Goal: Obtain resource: Download file/media

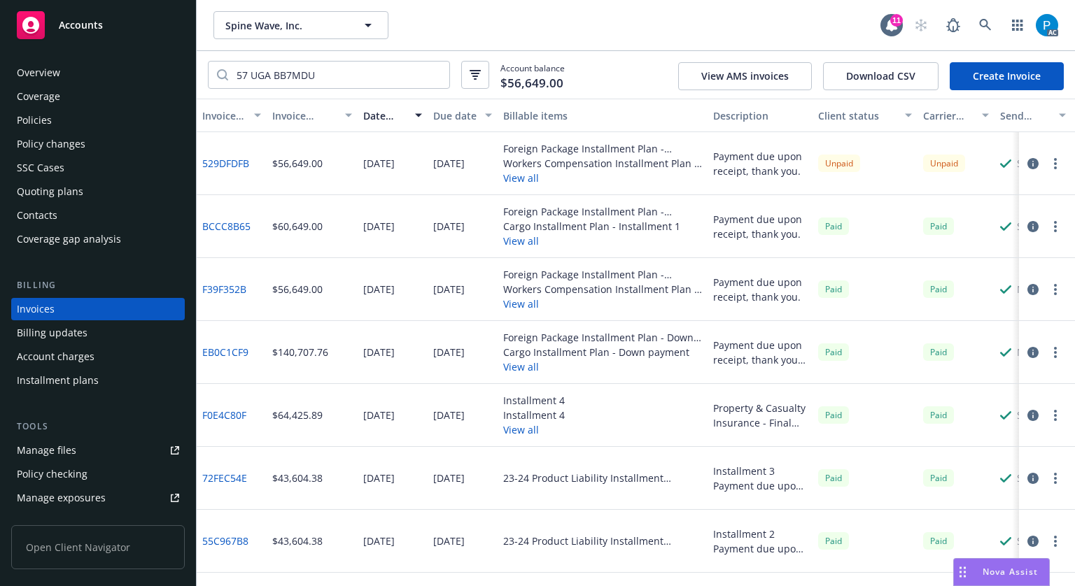
drag, startPoint x: 0, startPoint y: 0, endPoint x: 102, endPoint y: 26, distance: 105.4
click at [102, 26] on div "Accounts" at bounding box center [98, 25] width 162 height 28
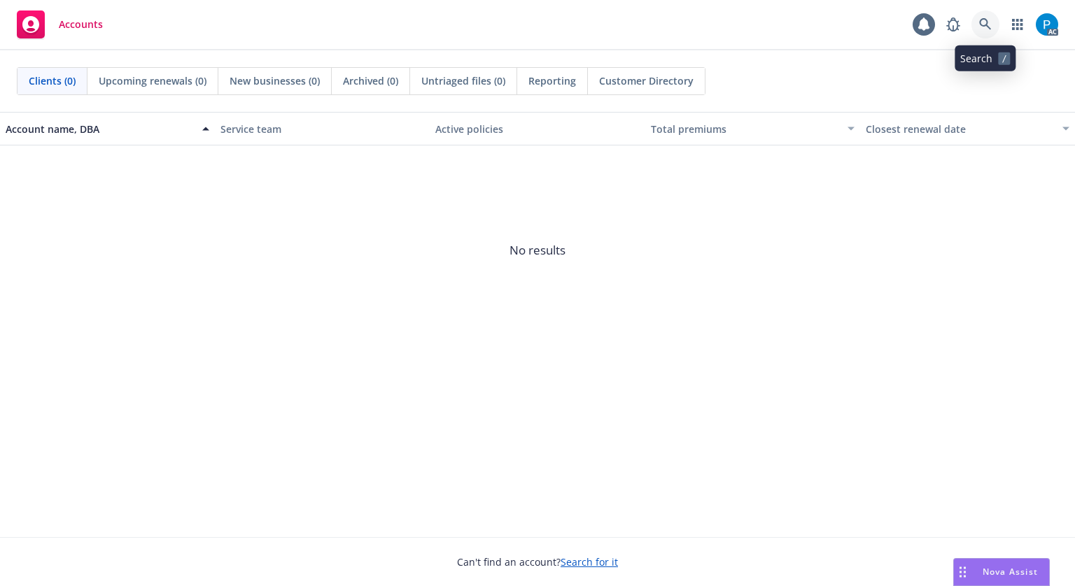
click at [980, 27] on icon at bounding box center [985, 24] width 13 height 13
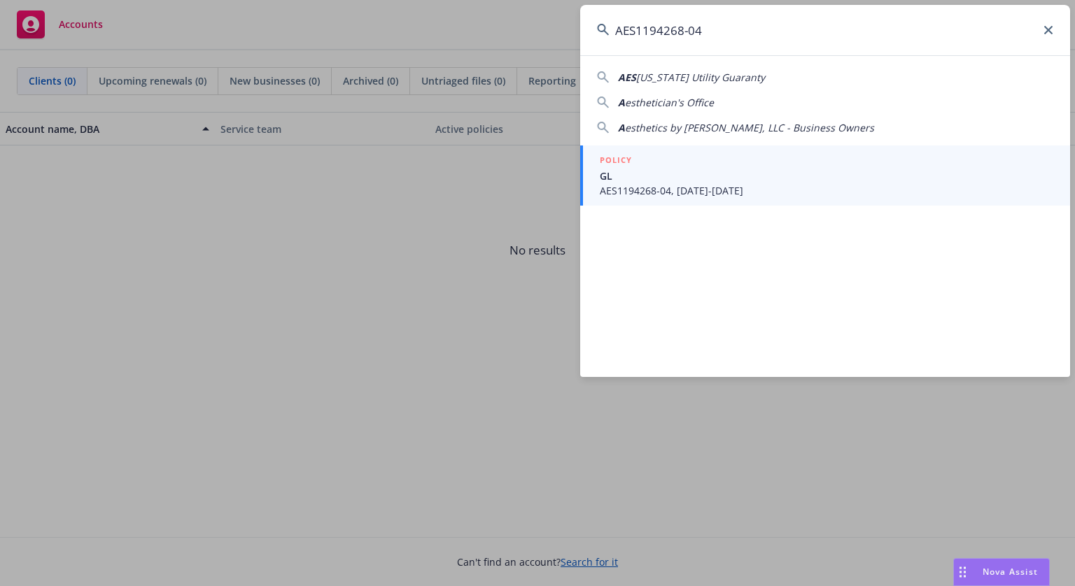
type input "AES1194268-04"
click at [696, 165] on div "POLICY" at bounding box center [826, 160] width 453 height 15
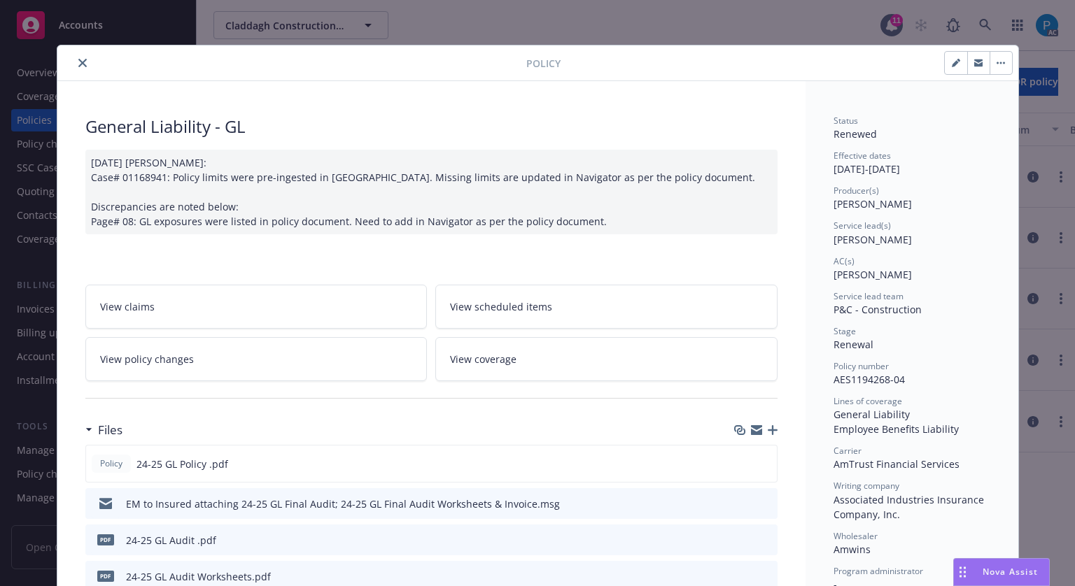
click at [74, 67] on button "close" at bounding box center [82, 63] width 17 height 17
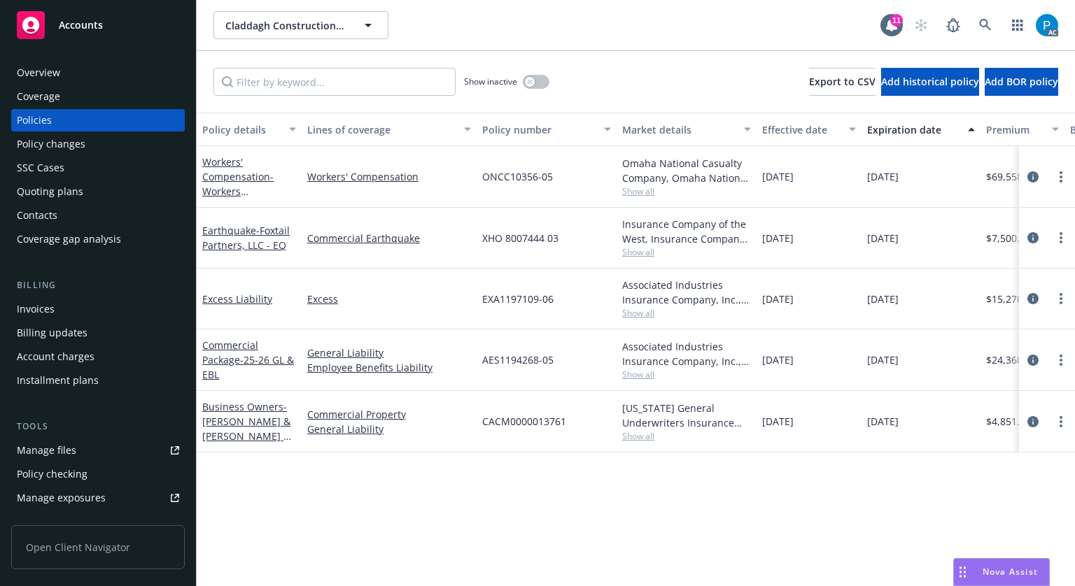
click at [55, 305] on div "Invoices" at bounding box center [98, 309] width 162 height 22
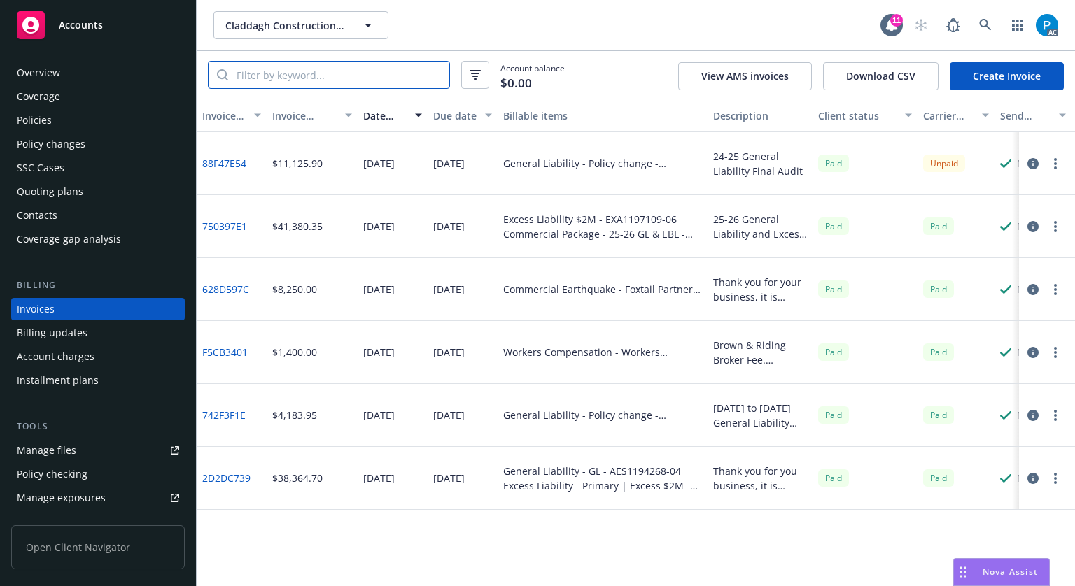
click at [308, 69] on input "search" at bounding box center [338, 75] width 221 height 27
paste input "AES1194268-04"
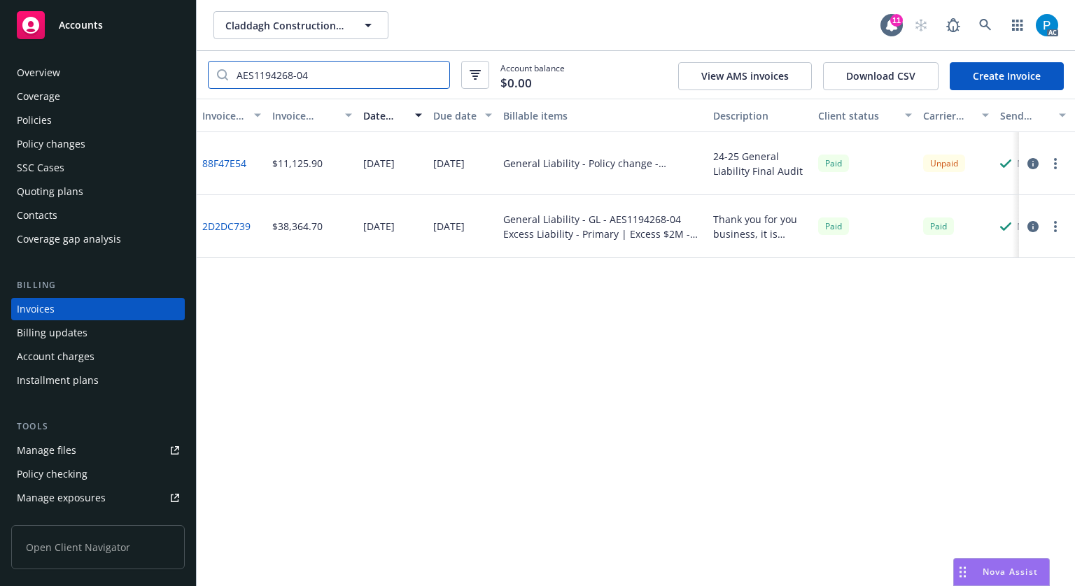
type input "AES1194268-04"
click at [1033, 167] on icon "button" at bounding box center [1032, 163] width 11 height 11
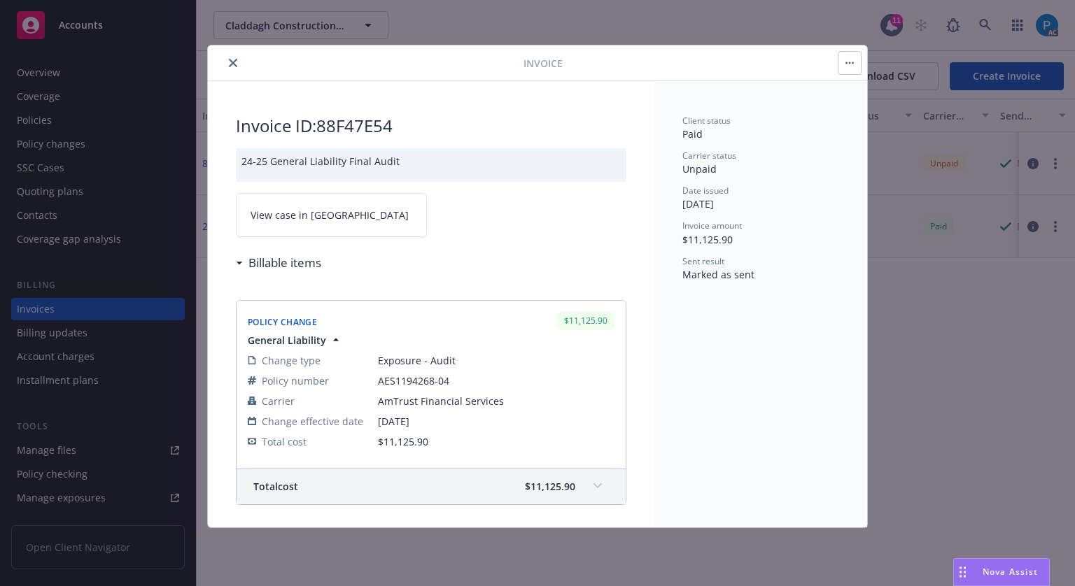
click at [343, 209] on link "View case in [GEOGRAPHIC_DATA]" at bounding box center [331, 215] width 191 height 44
click at [233, 57] on button "close" at bounding box center [233, 63] width 17 height 17
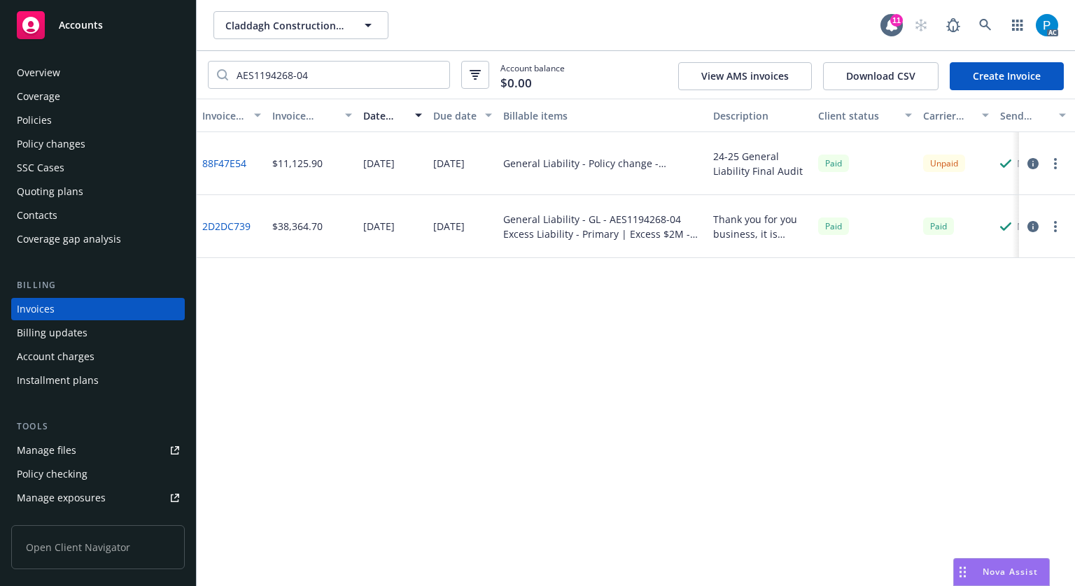
click at [111, 17] on div "Accounts" at bounding box center [98, 25] width 162 height 28
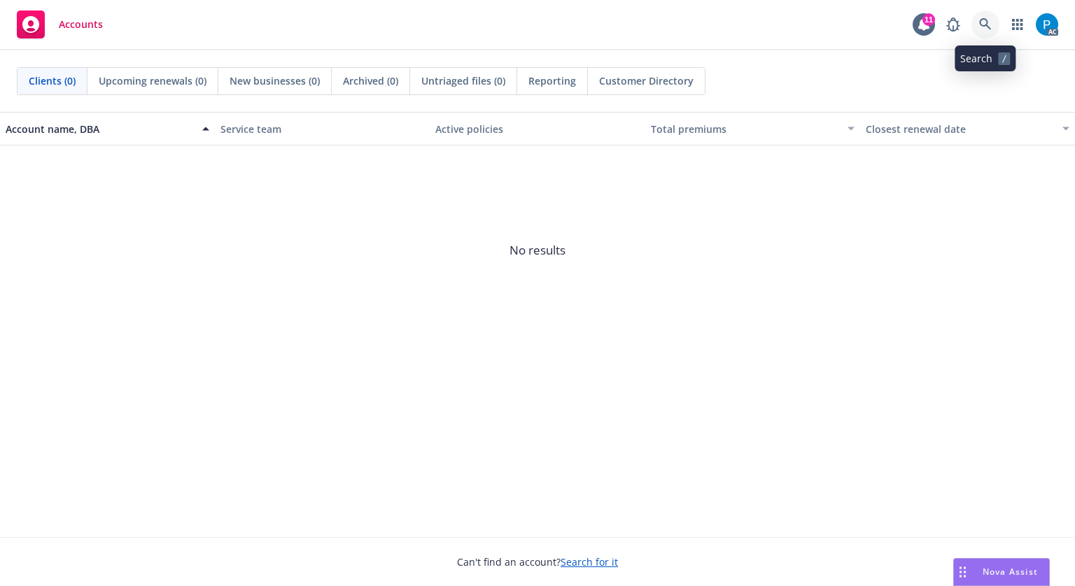
click at [983, 20] on icon at bounding box center [985, 24] width 13 height 13
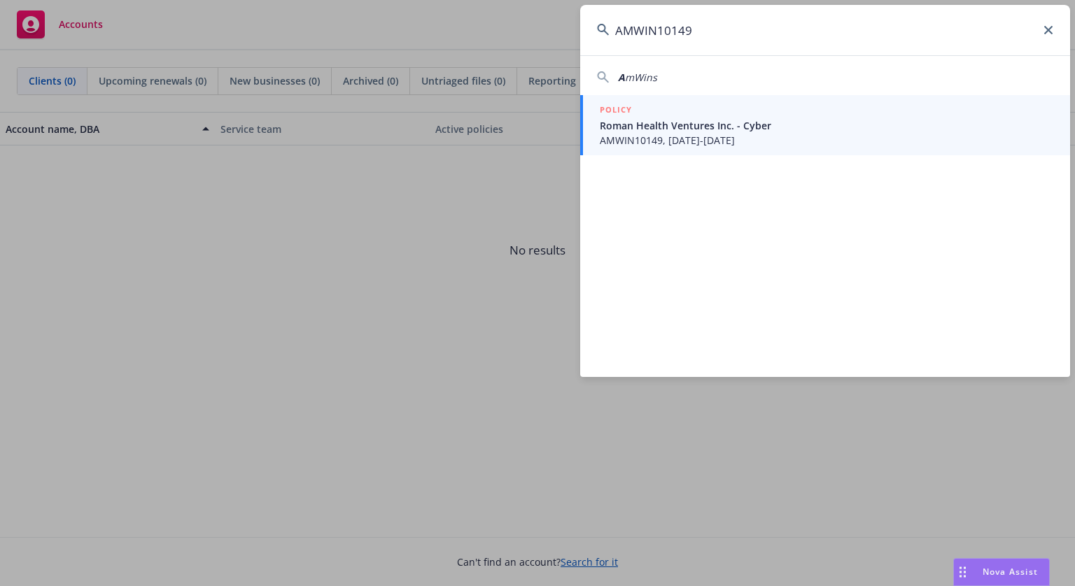
type input "AMWIN10149"
click at [714, 133] on span "AMWIN10149, [DATE]-[DATE]" at bounding box center [826, 140] width 453 height 15
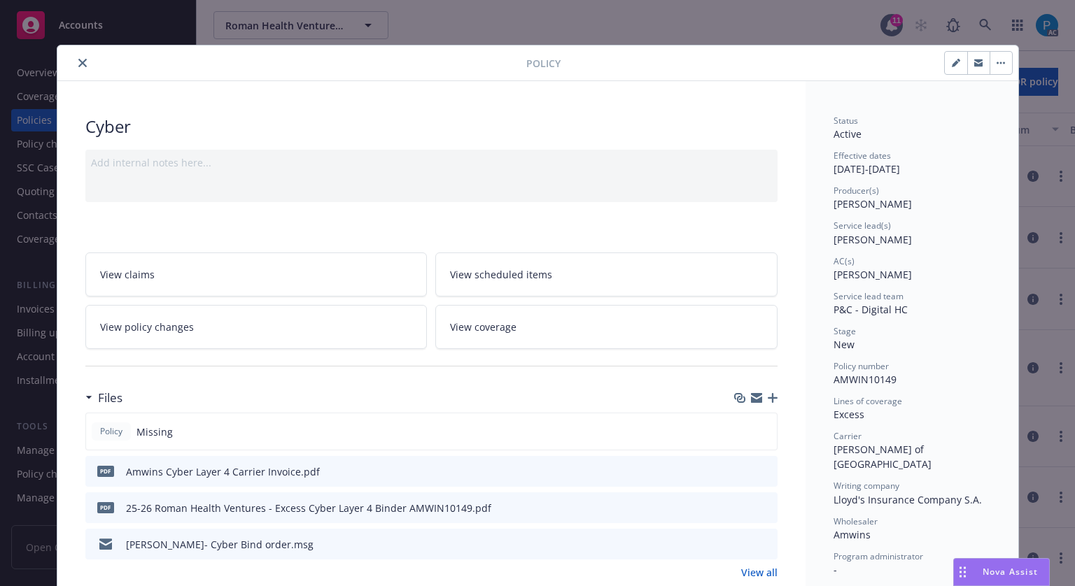
click at [735, 470] on icon "download file" at bounding box center [740, 470] width 11 height 11
click at [78, 59] on icon "close" at bounding box center [82, 63] width 8 height 8
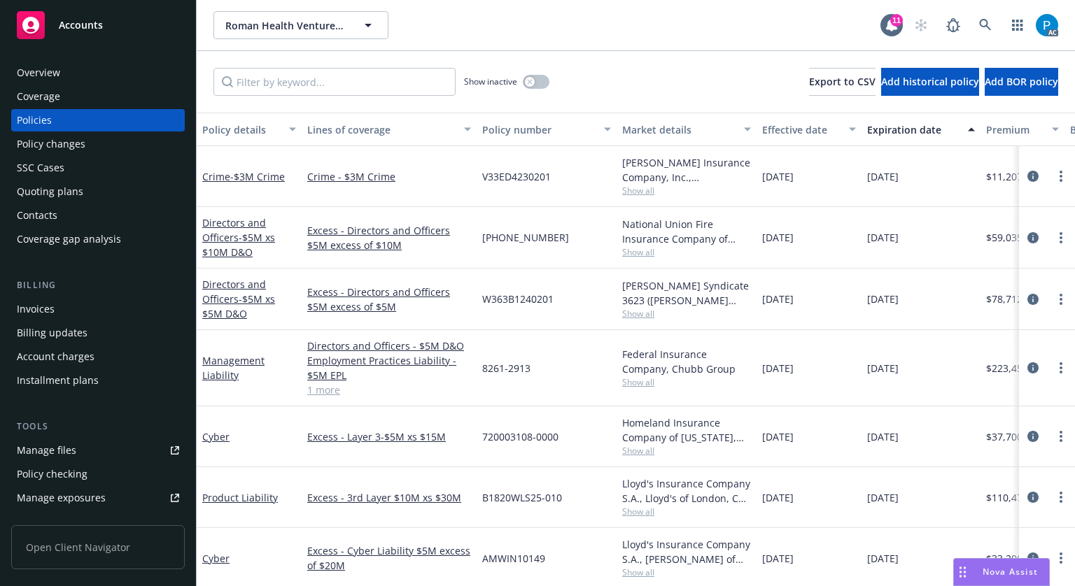
click at [57, 301] on div "Invoices" at bounding box center [98, 309] width 162 height 22
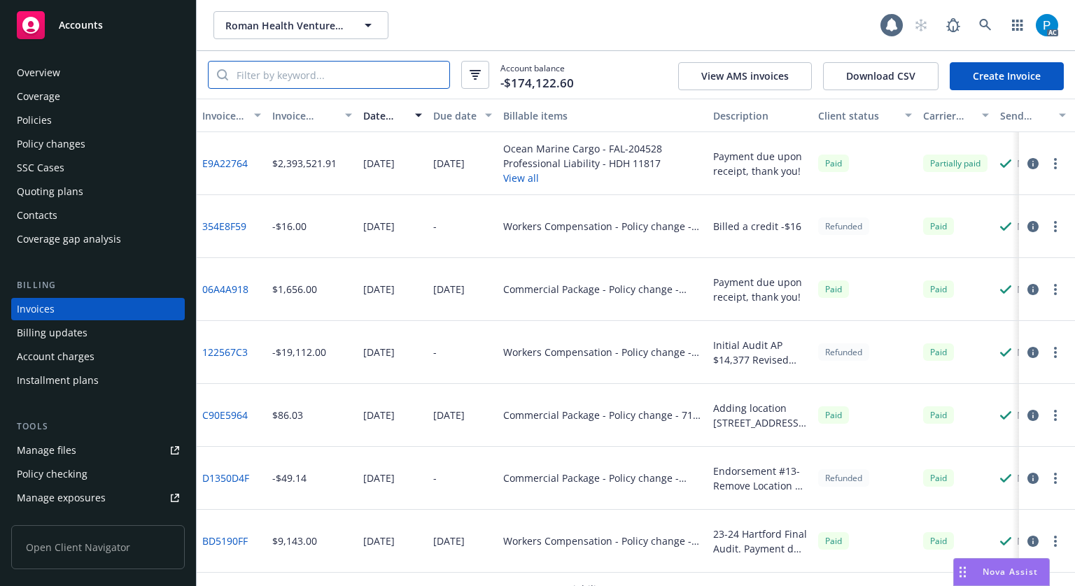
click at [284, 76] on input "search" at bounding box center [338, 75] width 221 height 27
paste input "AMWIN10149"
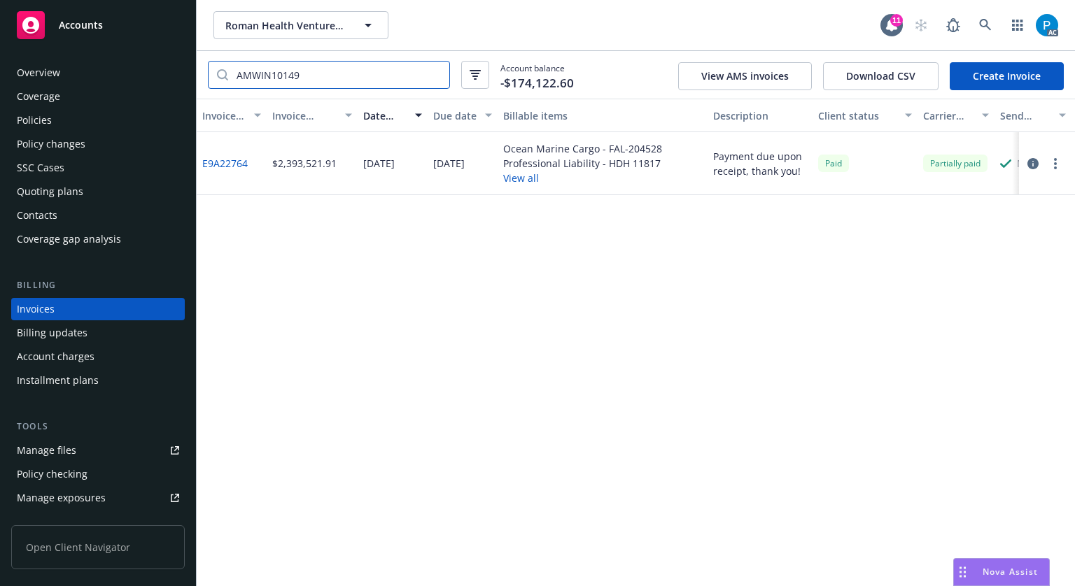
type input "AMWIN10149"
click at [101, 22] on span "Accounts" at bounding box center [81, 25] width 44 height 11
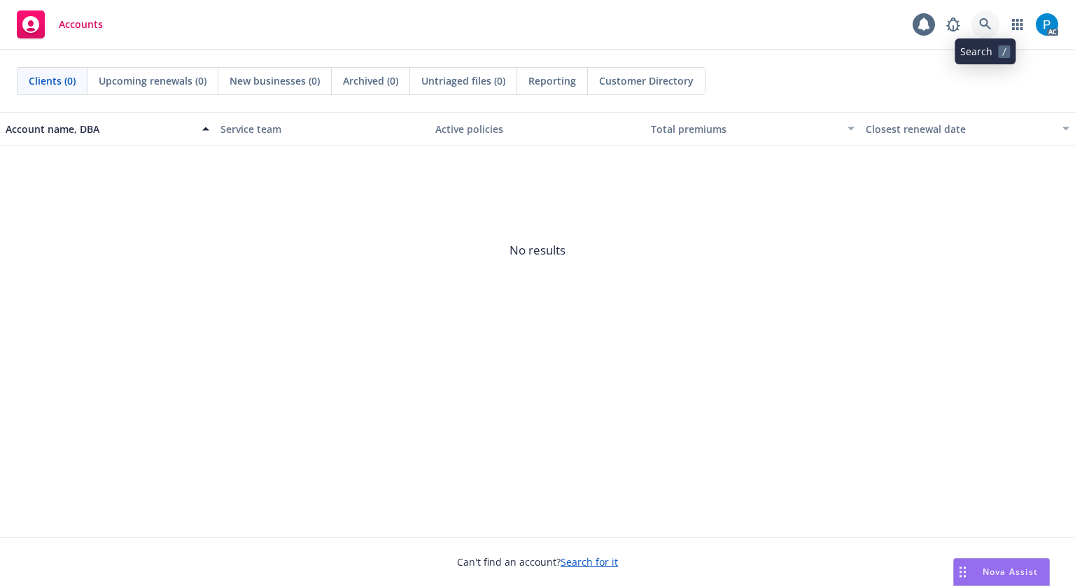
click at [985, 22] on icon at bounding box center [985, 24] width 13 height 13
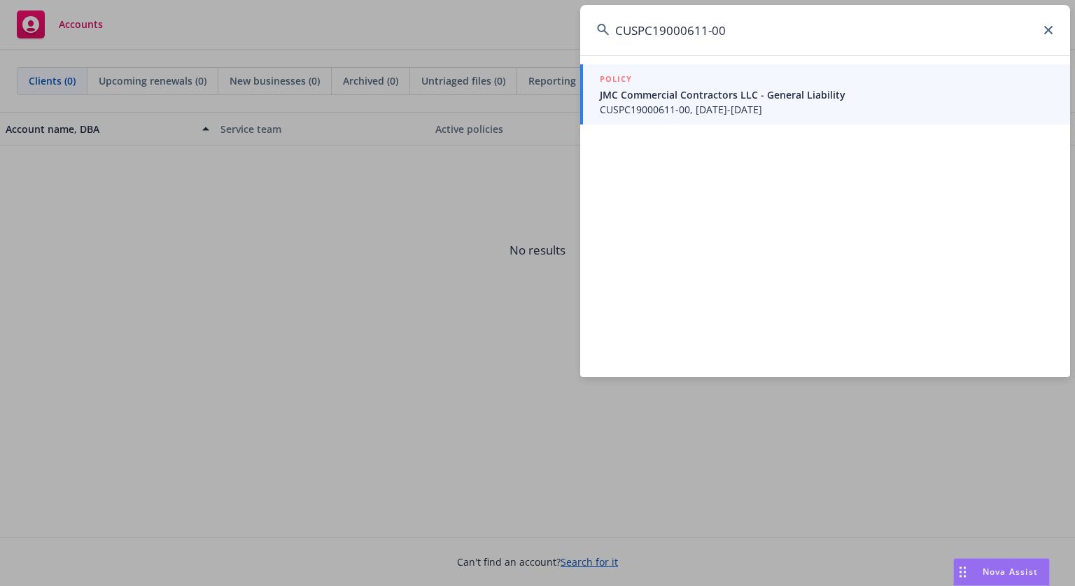
type input "CUSPC19000611-00"
click at [689, 117] on link "POLICY JMC Commercial Contractors LLC - General Liability CUSPC19000611-00, [DA…" at bounding box center [825, 94] width 490 height 60
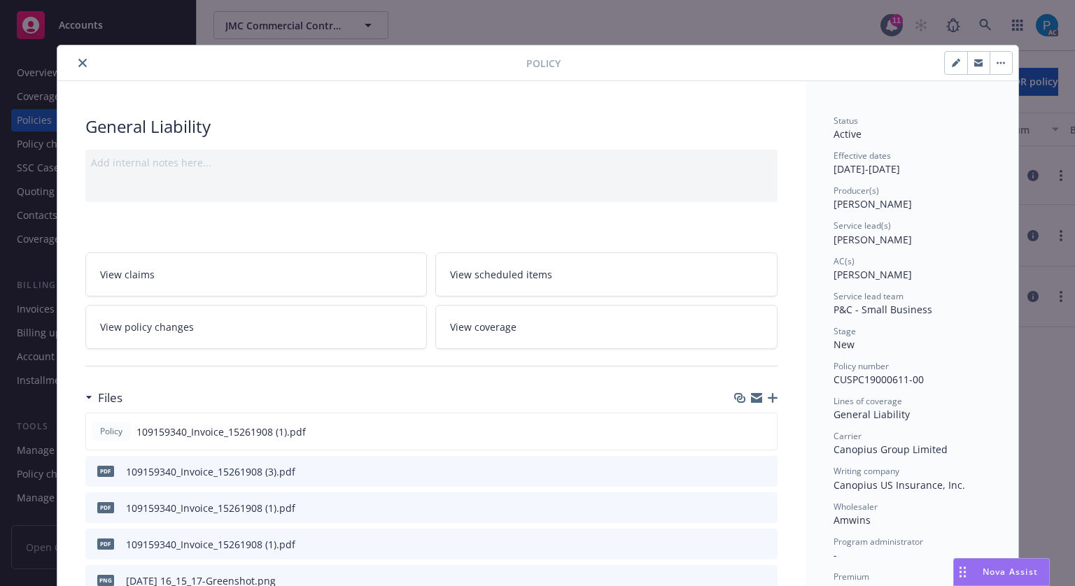
click at [78, 64] on icon "close" at bounding box center [82, 63] width 8 height 8
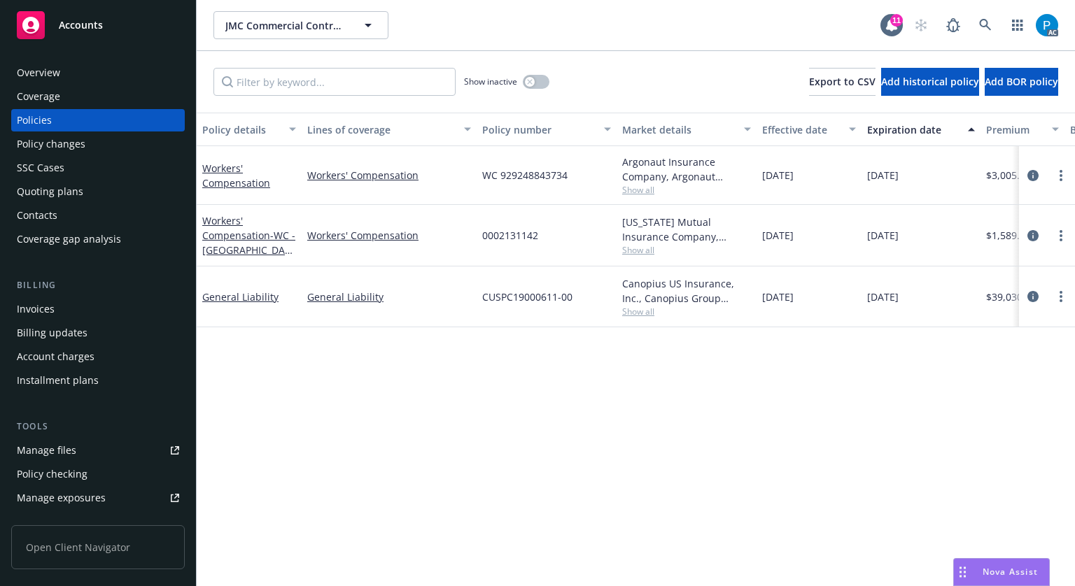
click at [63, 300] on div "Invoices" at bounding box center [98, 309] width 162 height 22
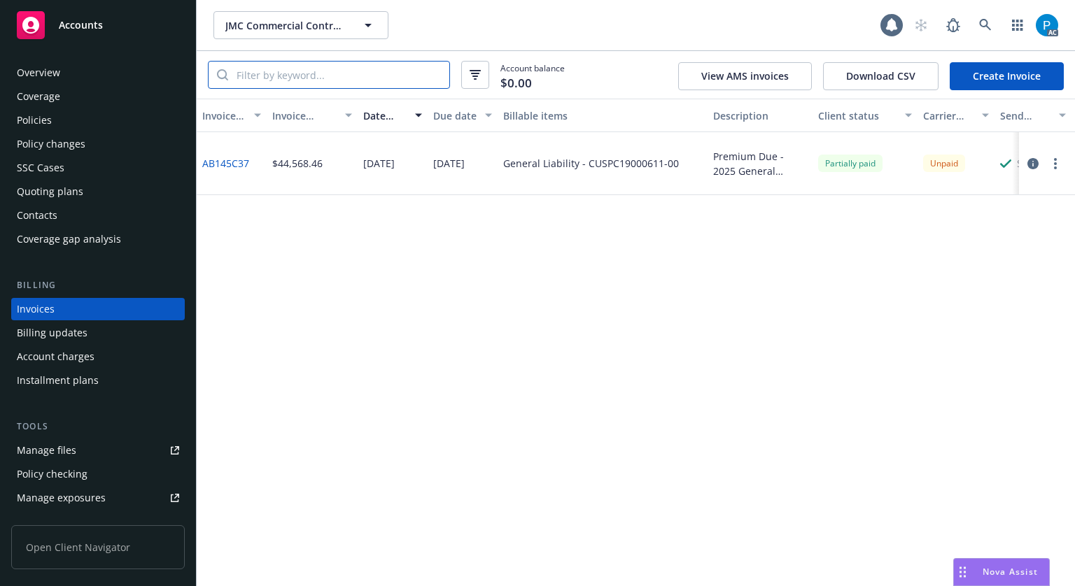
click at [318, 80] on input "search" at bounding box center [338, 75] width 221 height 27
paste input "CUSPC19000611-00"
type input "CUSPC19000611-00"
click at [1027, 164] on icon "button" at bounding box center [1032, 163] width 11 height 11
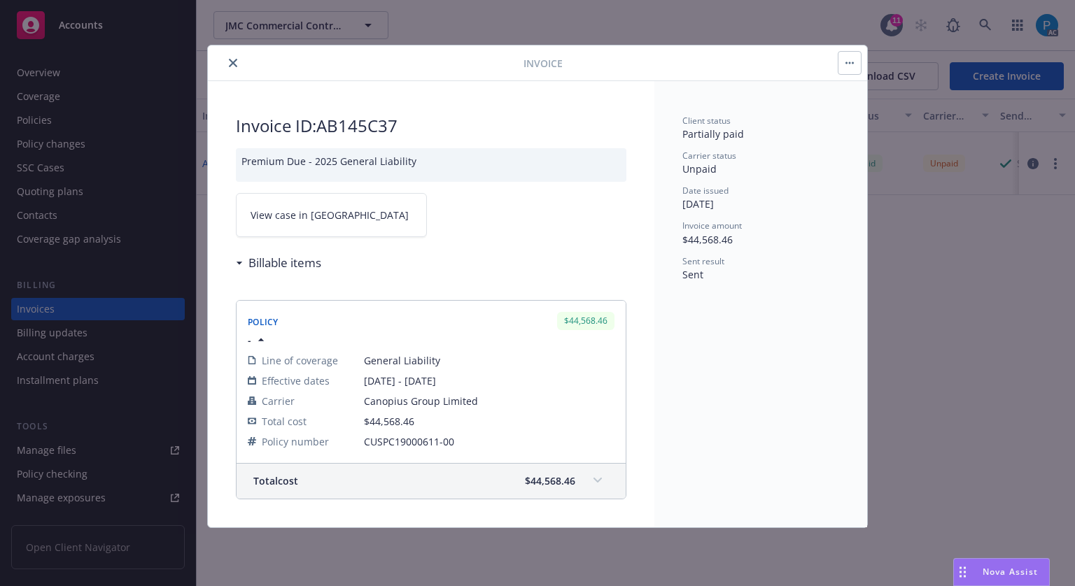
click at [367, 211] on link "View case in [GEOGRAPHIC_DATA]" at bounding box center [331, 215] width 191 height 44
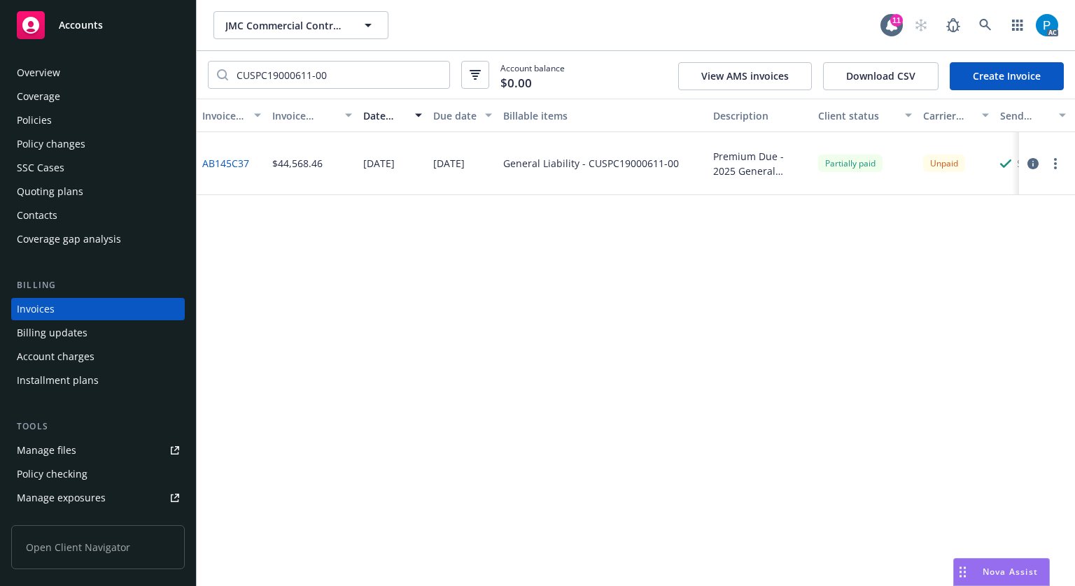
click at [87, 24] on span "Accounts" at bounding box center [81, 25] width 44 height 11
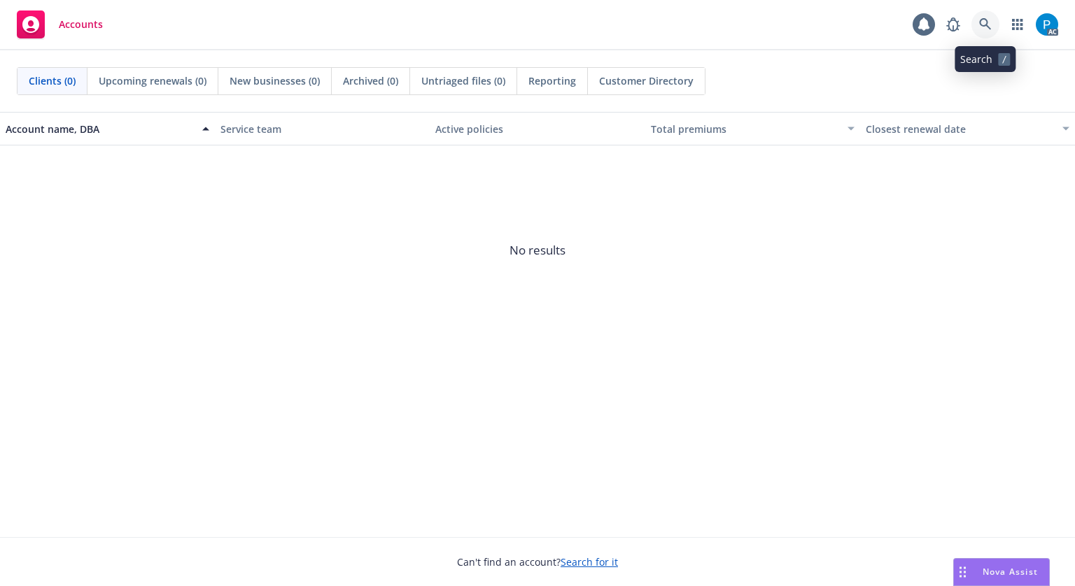
click at [985, 24] on icon at bounding box center [985, 24] width 13 height 13
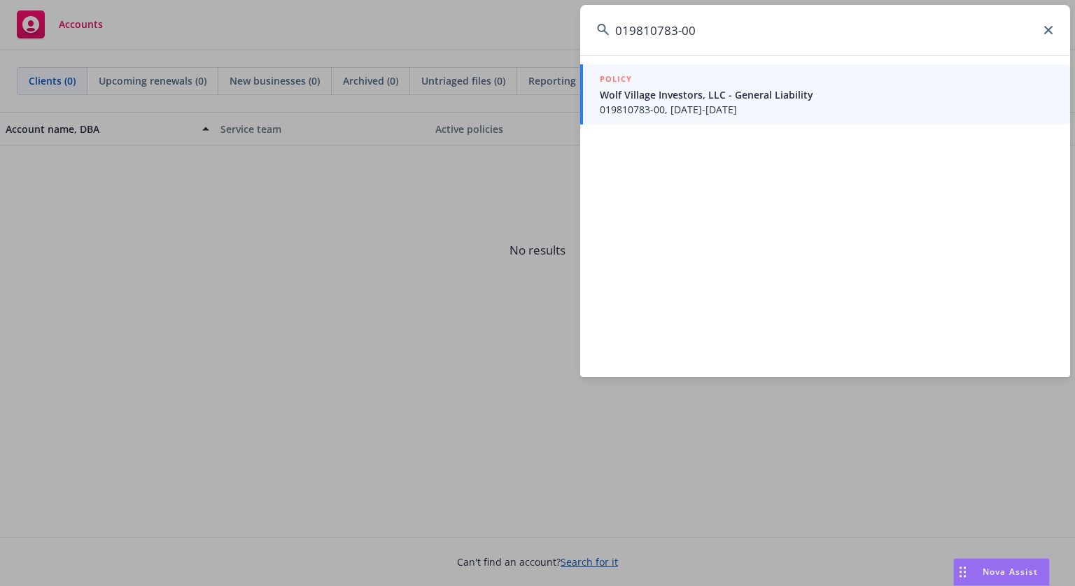
type input "019810783-00"
click at [746, 78] on div "POLICY" at bounding box center [826, 79] width 453 height 15
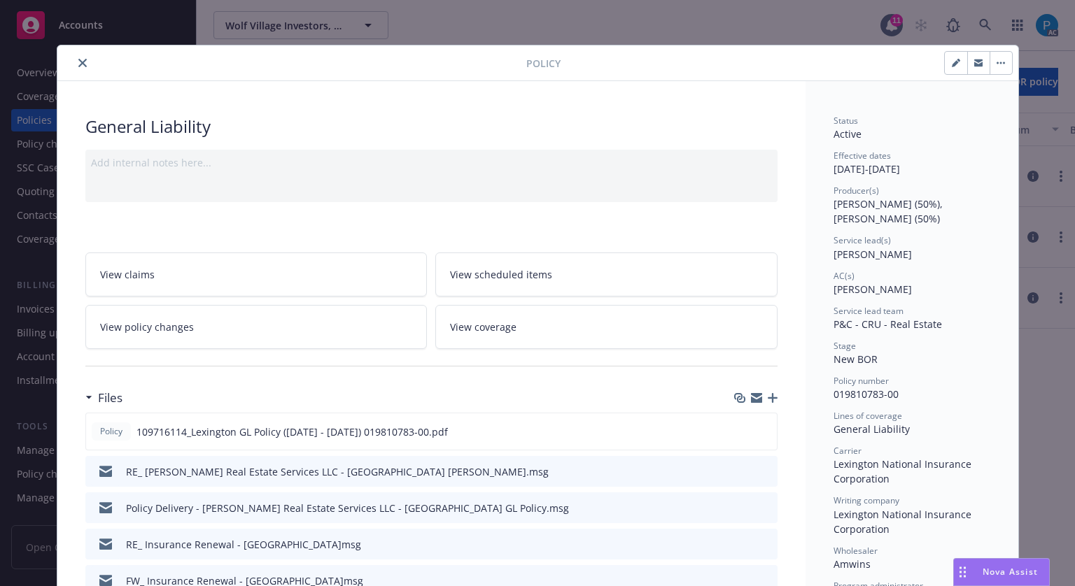
click at [83, 63] on button "close" at bounding box center [82, 63] width 17 height 17
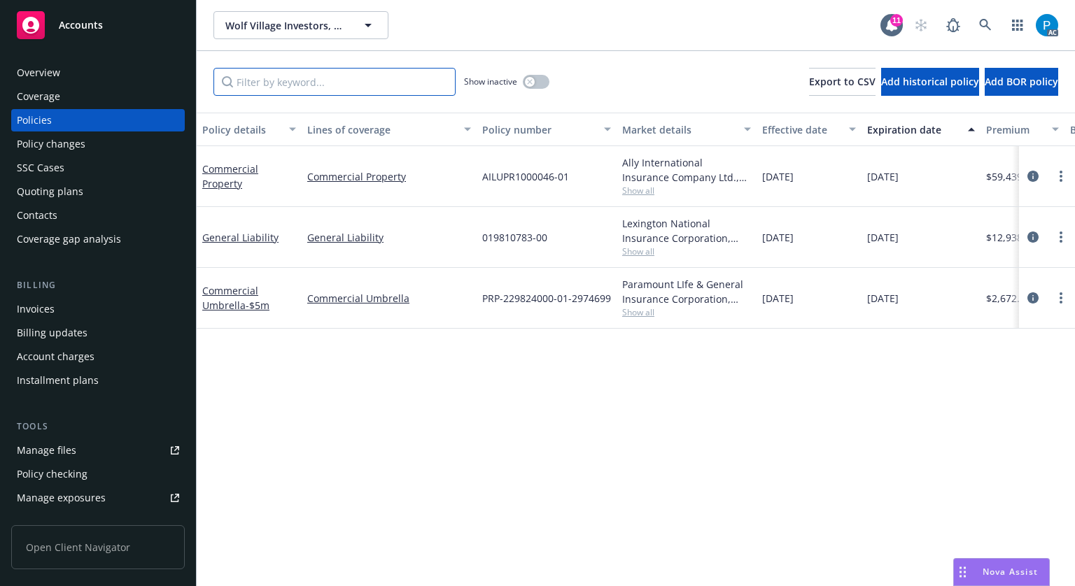
click at [344, 85] on input "Filter by keyword..." at bounding box center [334, 82] width 242 height 28
paste input "AILUPR1000046-01"
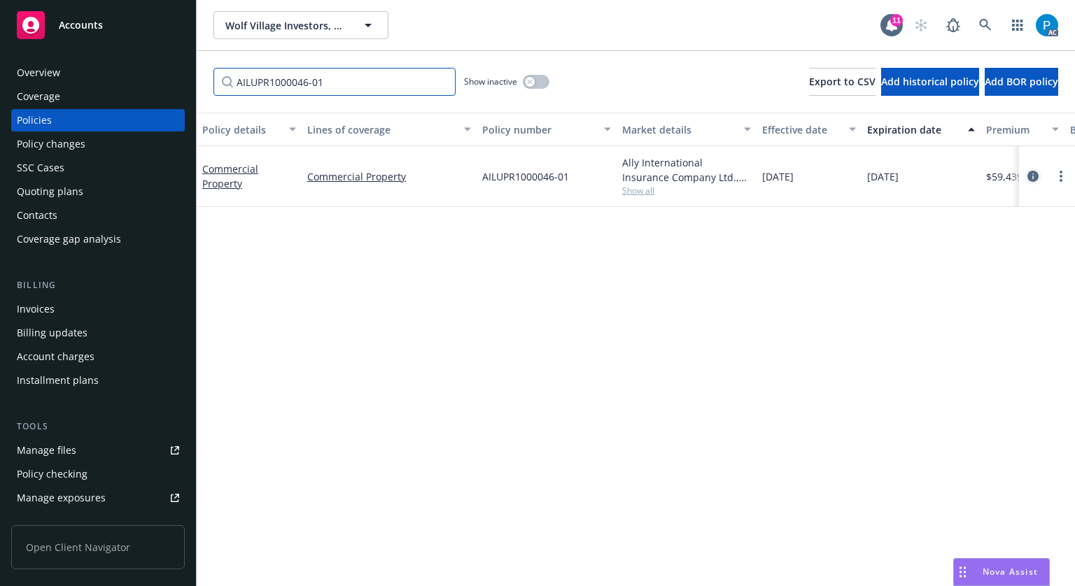
type input "AILUPR1000046-01"
click at [1024, 170] on link "circleInformation" at bounding box center [1032, 176] width 17 height 17
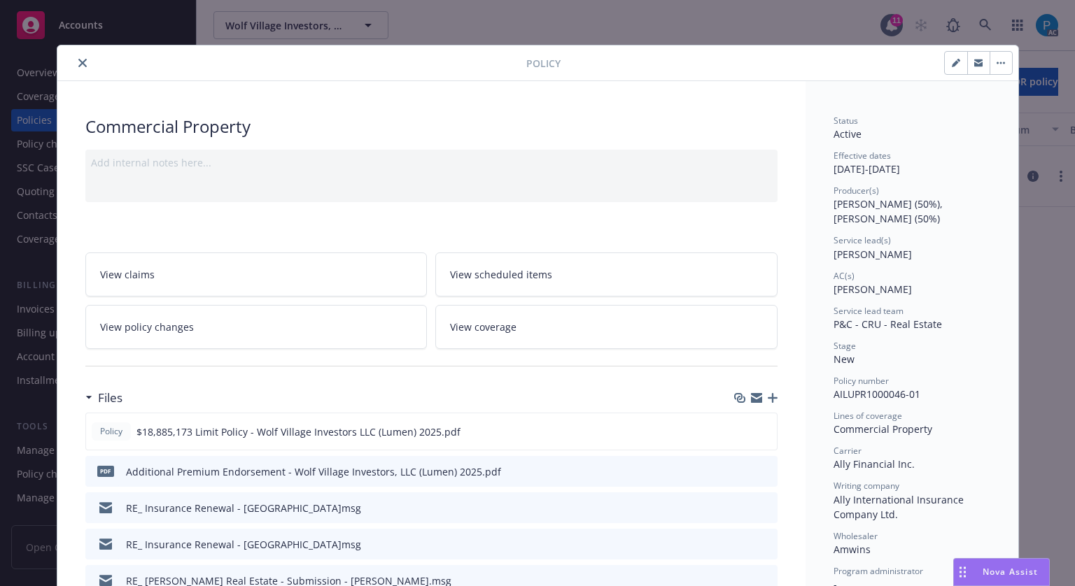
click at [82, 61] on button "close" at bounding box center [82, 63] width 17 height 17
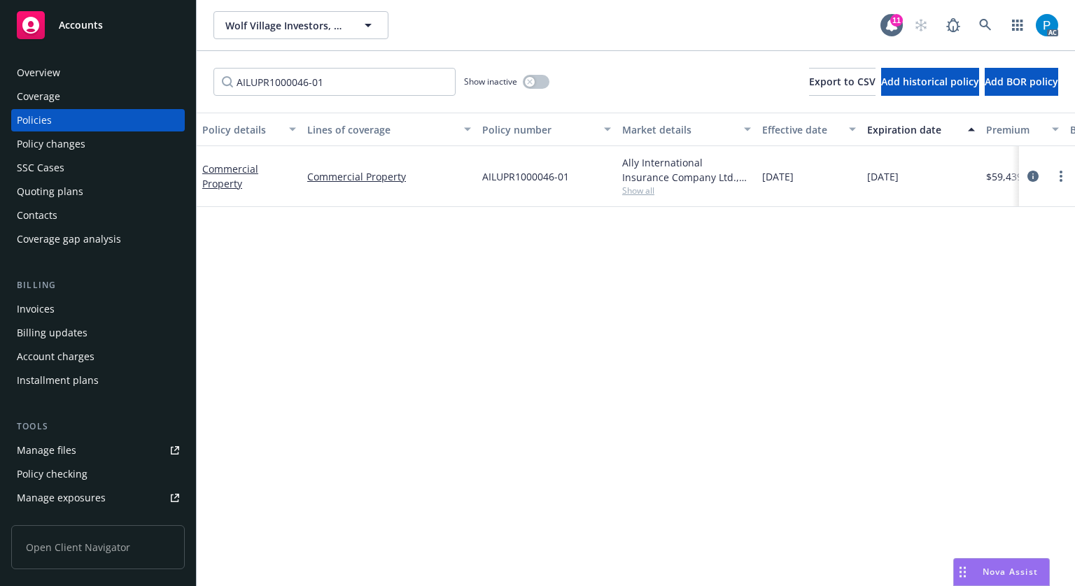
click at [62, 311] on div "Invoices" at bounding box center [98, 309] width 162 height 22
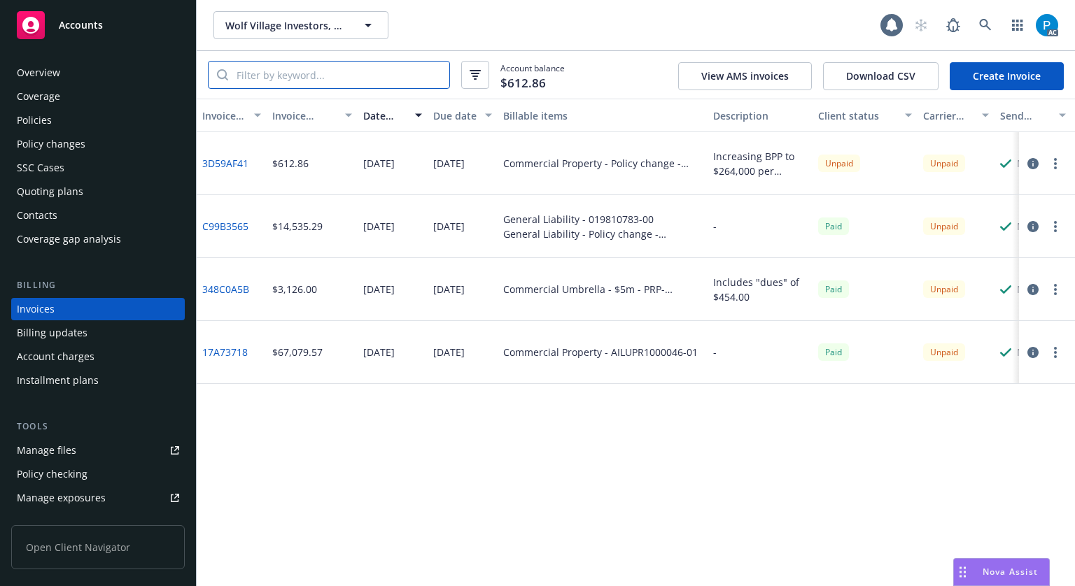
click at [311, 74] on input "search" at bounding box center [338, 75] width 221 height 27
paste input "AILUPR1000046-01"
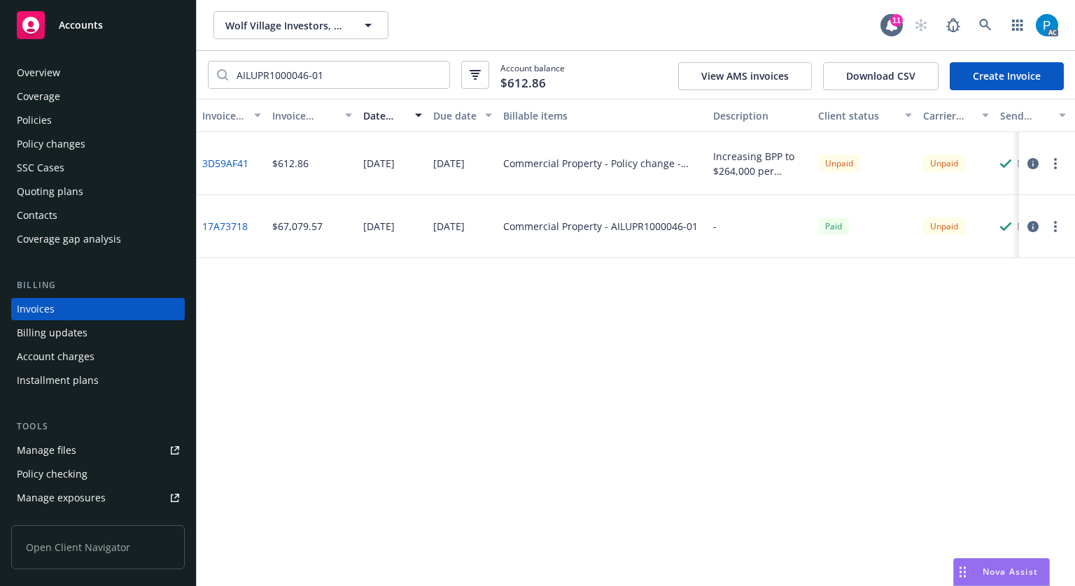
click at [1032, 224] on icon "button" at bounding box center [1032, 226] width 11 height 11
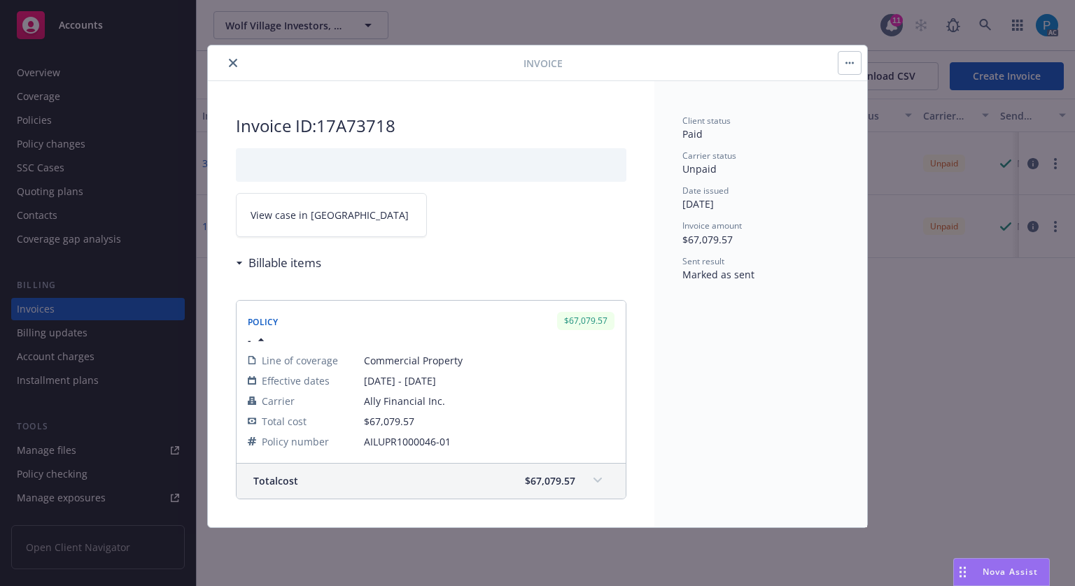
click at [302, 215] on span "View case in [GEOGRAPHIC_DATA]" at bounding box center [330, 215] width 158 height 15
click at [234, 66] on icon "close" at bounding box center [233, 63] width 8 height 8
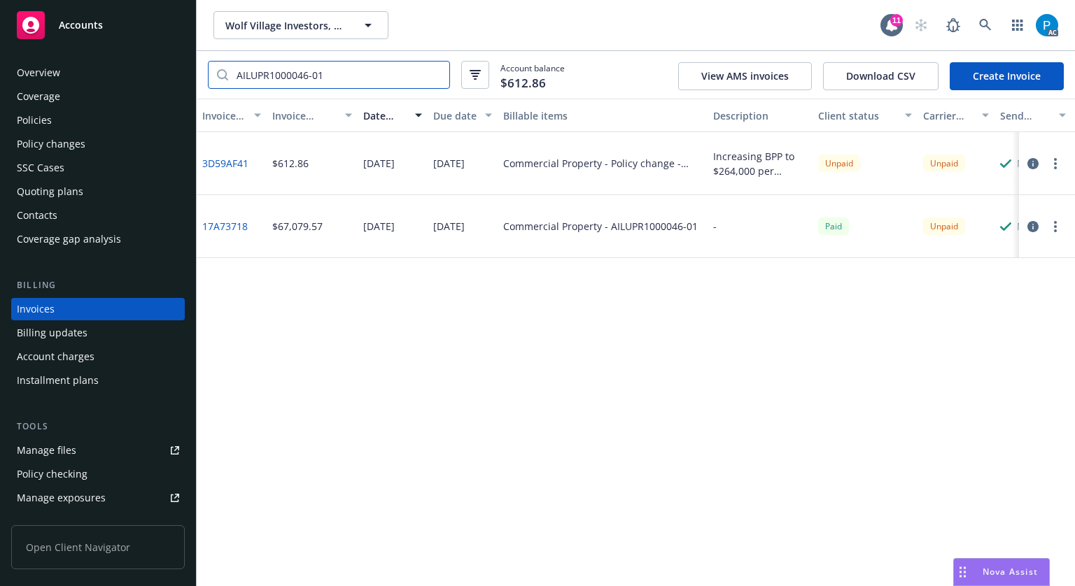
click at [237, 67] on input "AILUPR1000046-01" at bounding box center [338, 75] width 221 height 27
paste input "019810783-00"
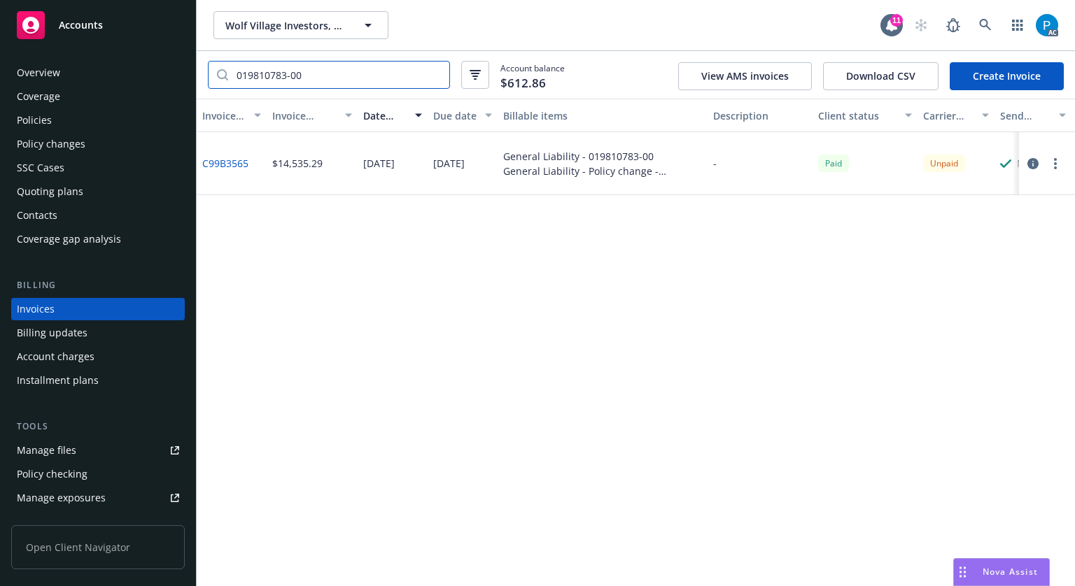
type input "019810783-00"
click at [1034, 167] on icon "button" at bounding box center [1032, 163] width 11 height 11
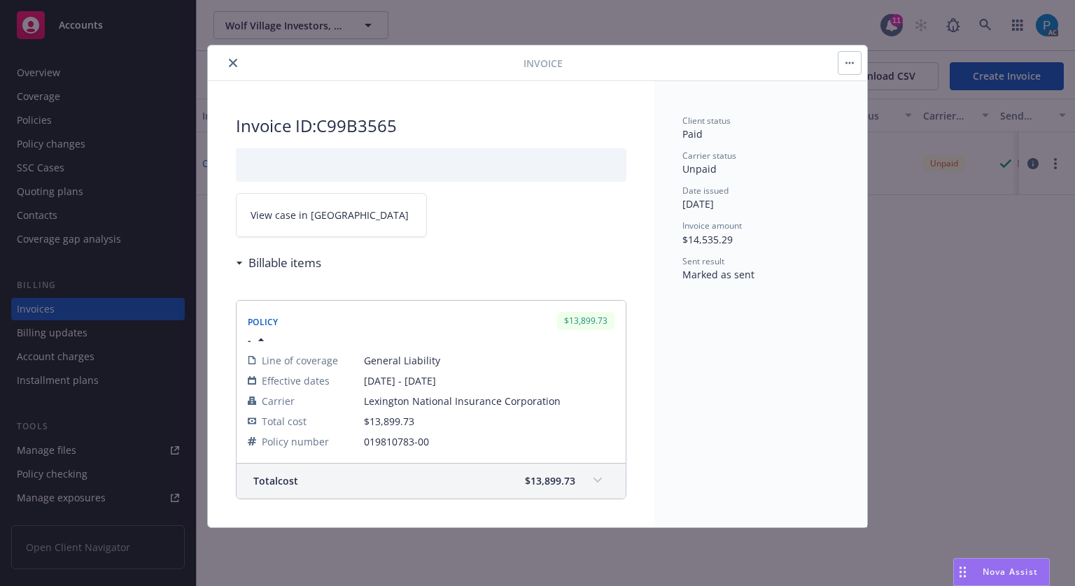
click at [316, 213] on span "View case in [GEOGRAPHIC_DATA]" at bounding box center [330, 215] width 158 height 15
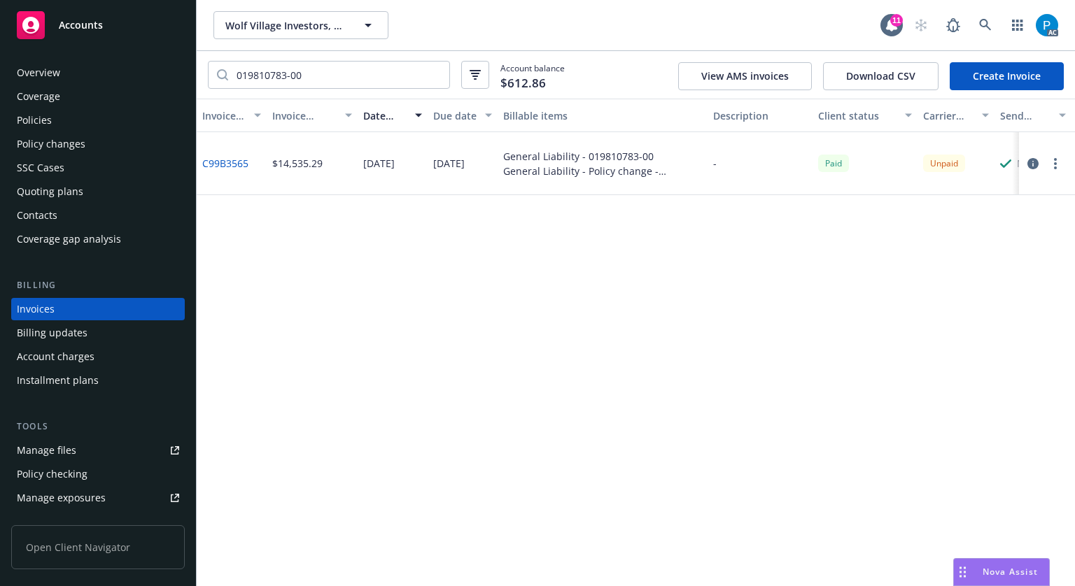
click at [146, 22] on div "Accounts" at bounding box center [98, 25] width 162 height 28
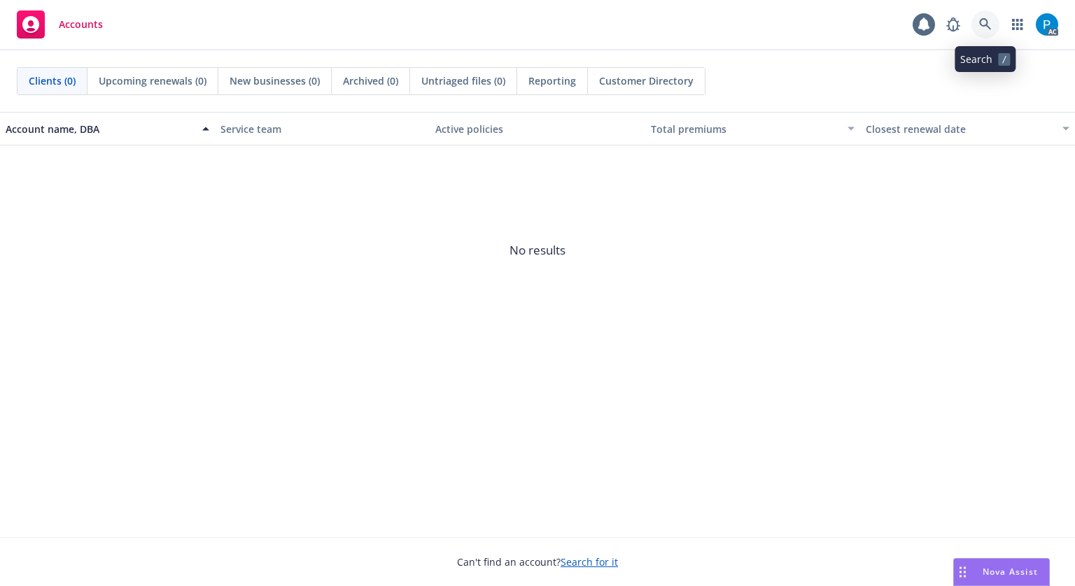
click at [983, 21] on icon at bounding box center [985, 24] width 13 height 13
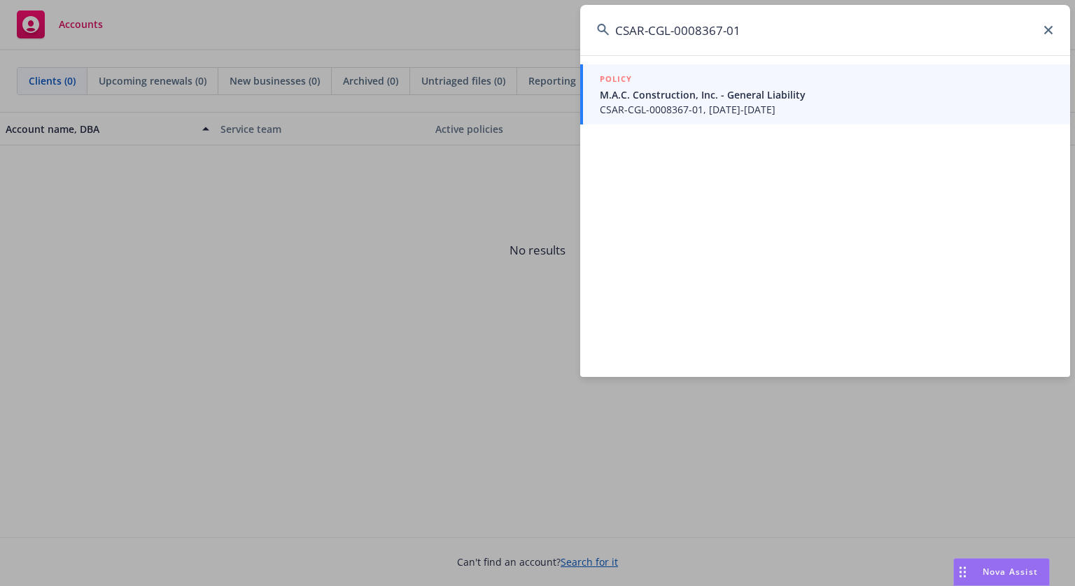
type input "CSAR-CGL-0008367-01"
click at [699, 104] on span "CSAR-CGL-0008367-01, [DATE]-[DATE]" at bounding box center [826, 109] width 453 height 15
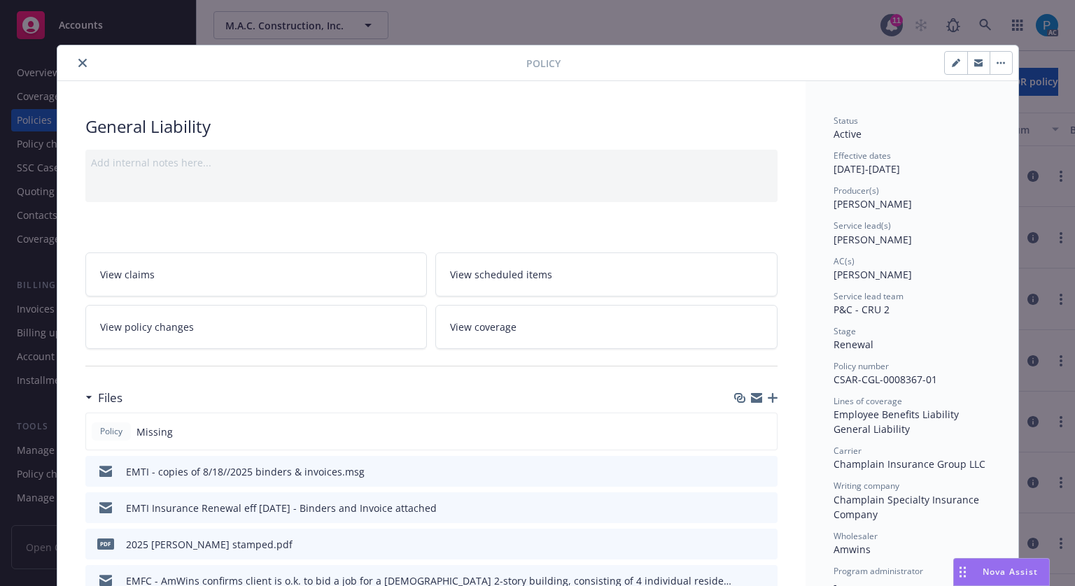
click at [79, 61] on icon "close" at bounding box center [82, 63] width 8 height 8
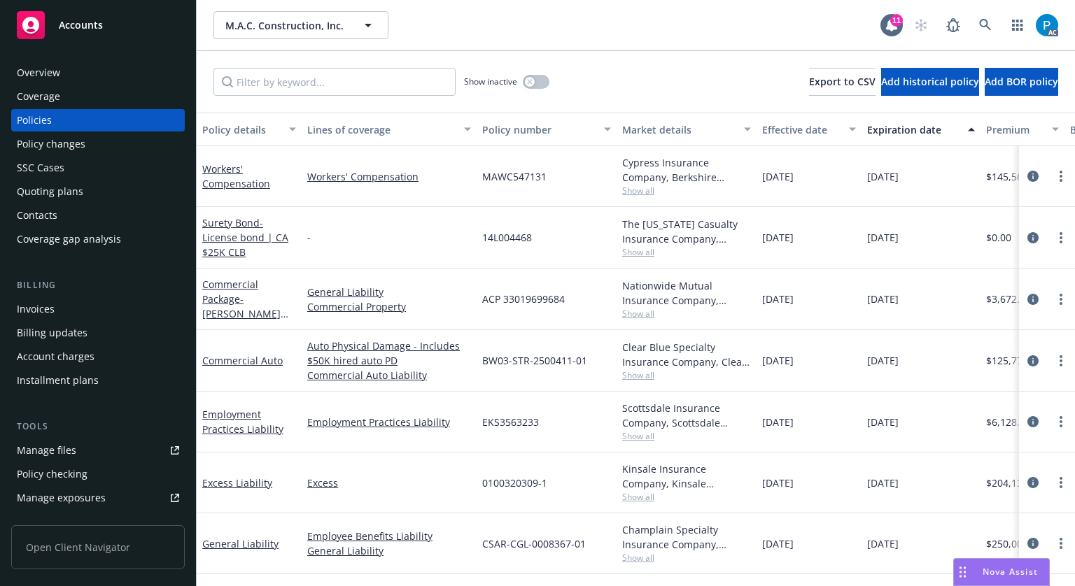
click at [55, 304] on div "Invoices" at bounding box center [98, 309] width 162 height 22
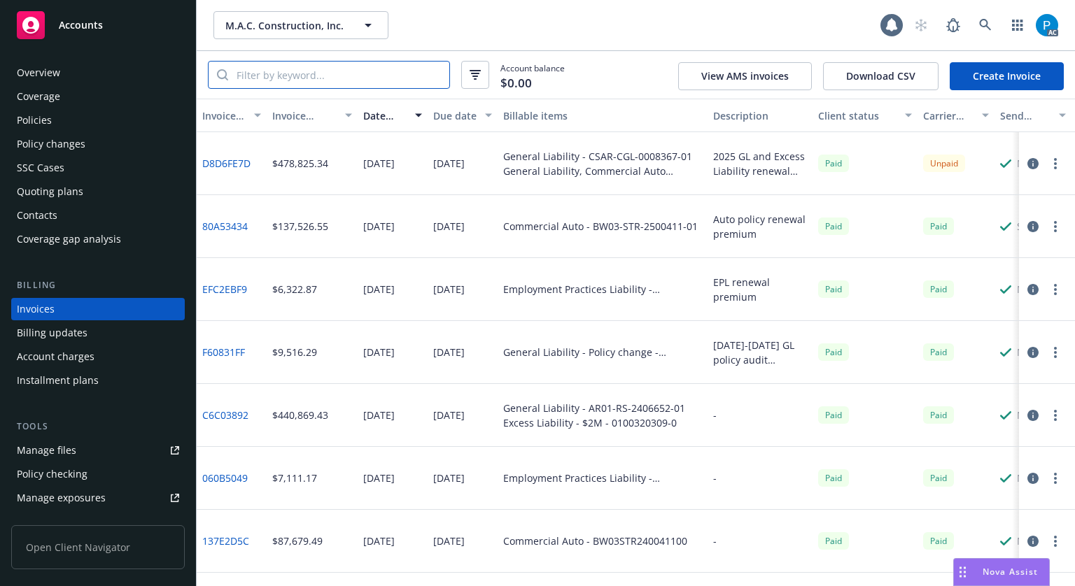
click at [316, 78] on input "search" at bounding box center [338, 75] width 221 height 27
paste input "CSAR-CGL-0008367-01"
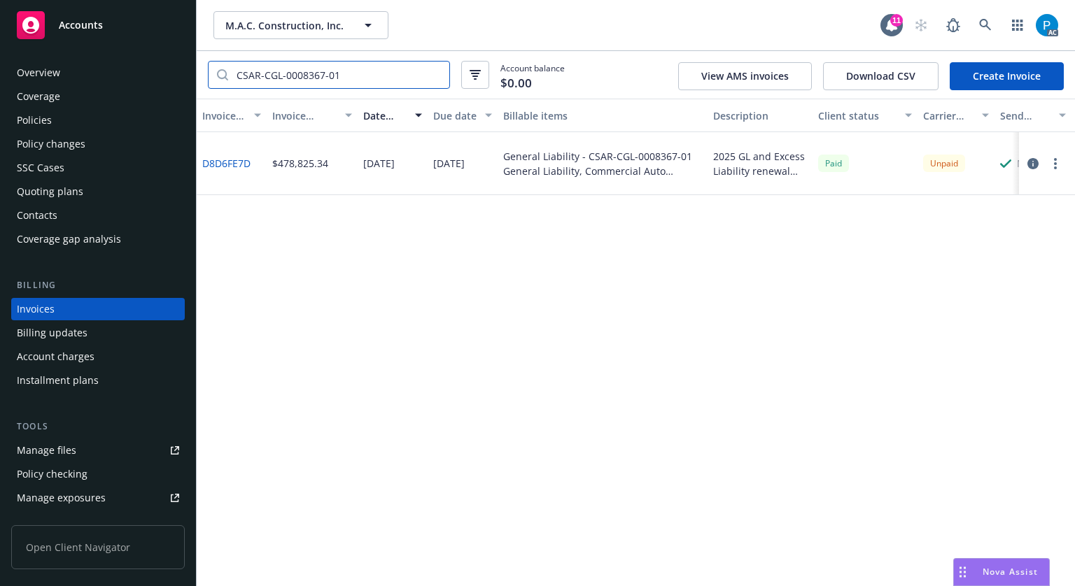
type input "CSAR-CGL-0008367-01"
click at [1028, 167] on icon "button" at bounding box center [1032, 163] width 11 height 11
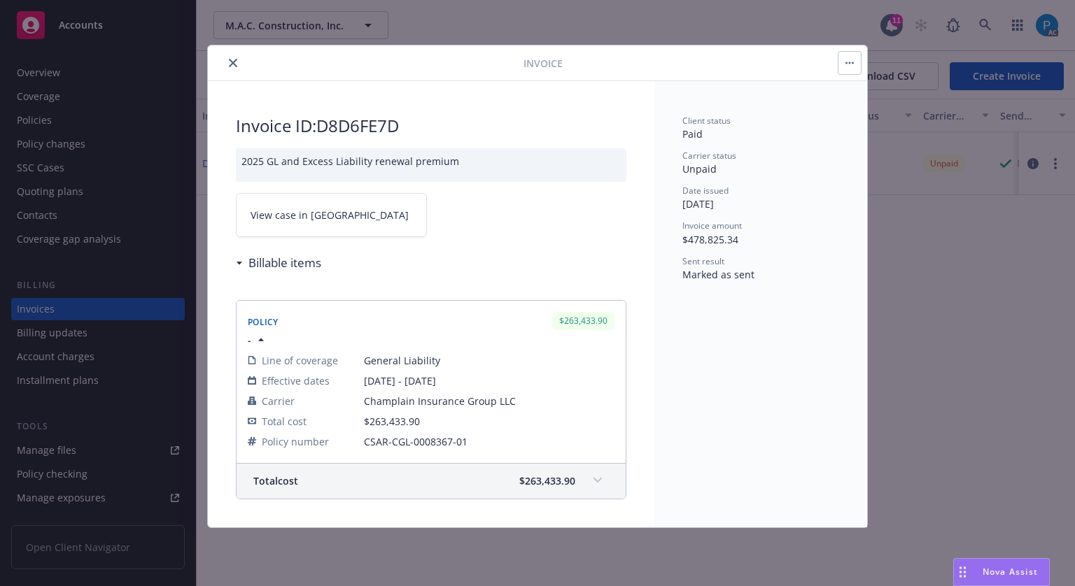
click at [334, 216] on link "View case in [GEOGRAPHIC_DATA]" at bounding box center [331, 215] width 191 height 44
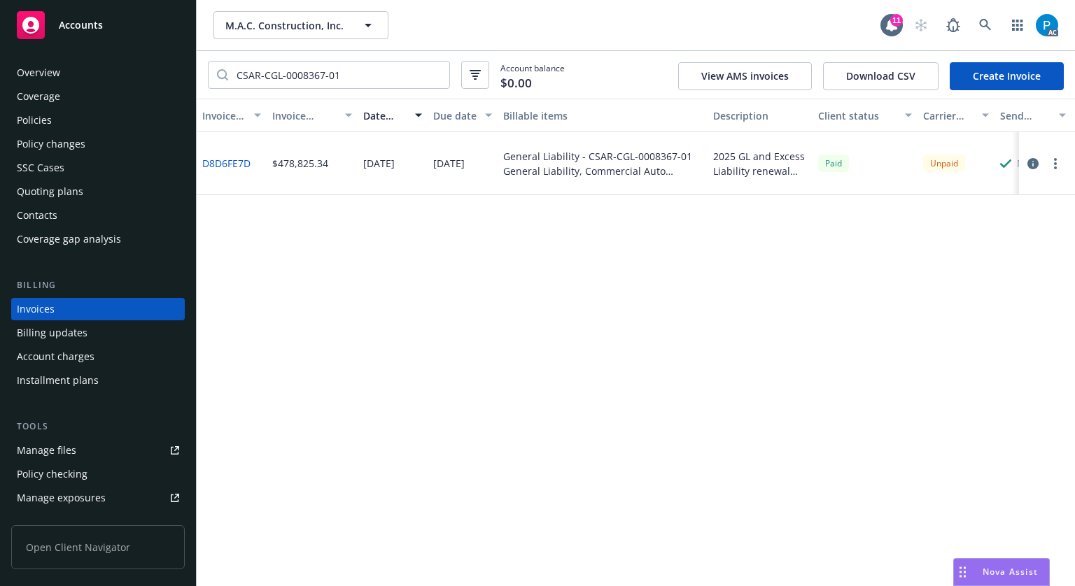
click at [56, 114] on div "Policies" at bounding box center [98, 120] width 162 height 22
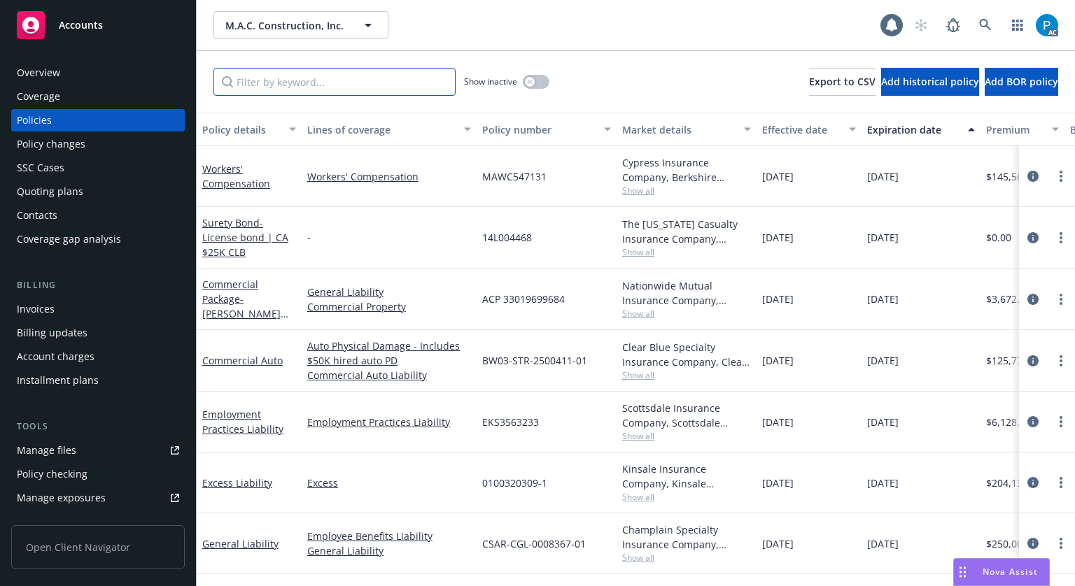
click at [302, 87] on input "Filter by keyword..." at bounding box center [334, 82] width 242 height 28
paste input "CSAR-CGL-0008367-01"
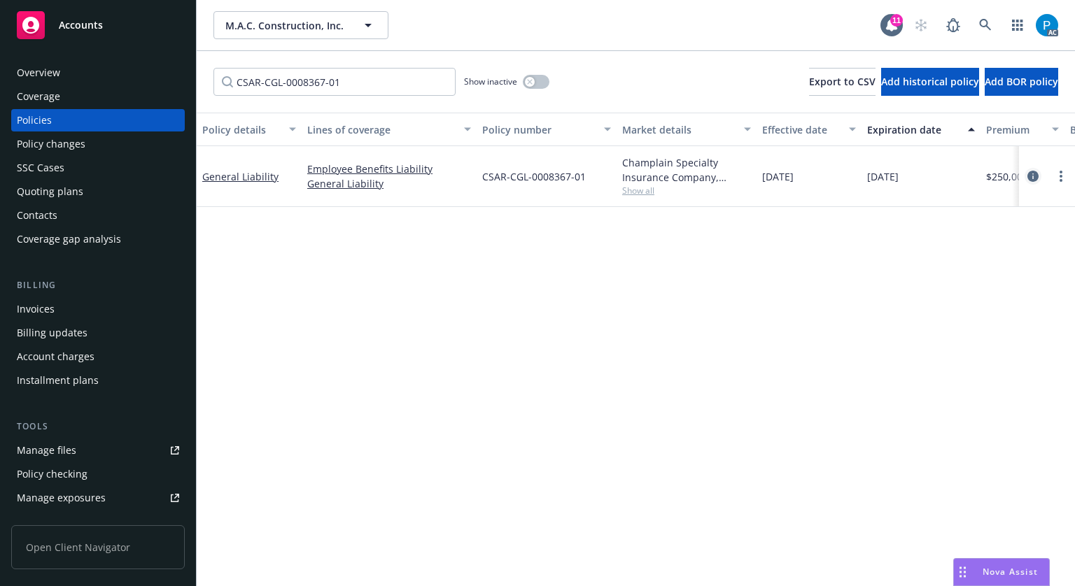
click at [1027, 178] on icon "circleInformation" at bounding box center [1032, 176] width 11 height 11
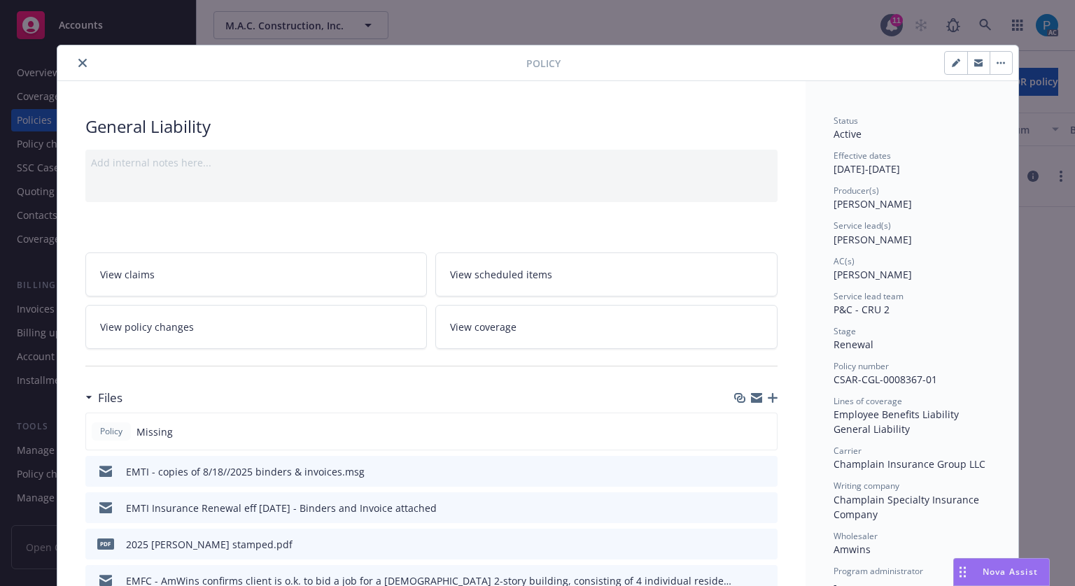
click at [79, 53] on div "Policy" at bounding box center [537, 63] width 961 height 36
click at [78, 66] on icon "close" at bounding box center [82, 63] width 8 height 8
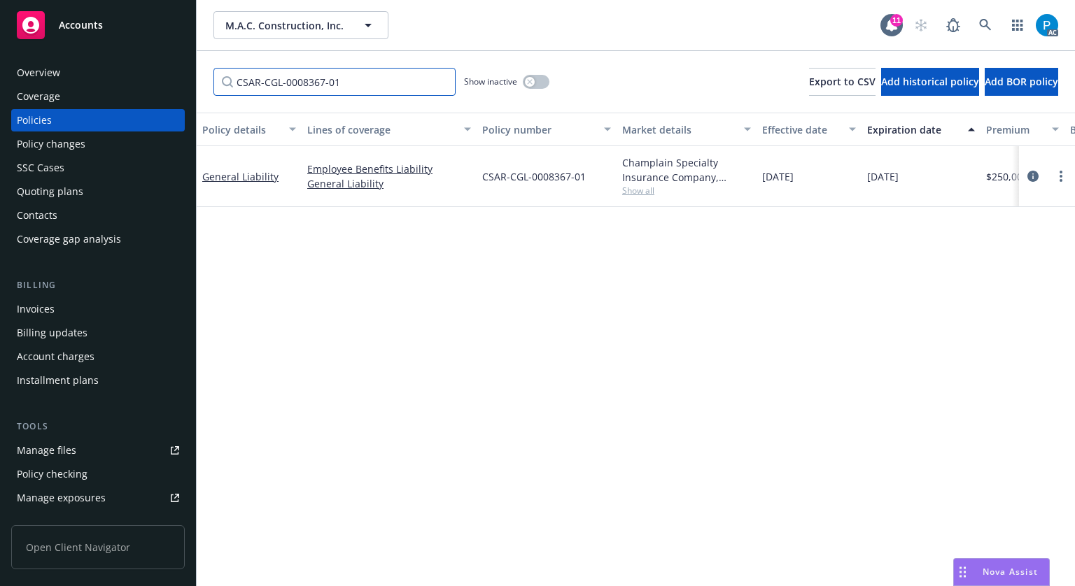
click at [339, 75] on input "CSAR-CGL-0008367-01" at bounding box center [334, 82] width 242 height 28
paste input "0100320309-"
type input "0100320309-1"
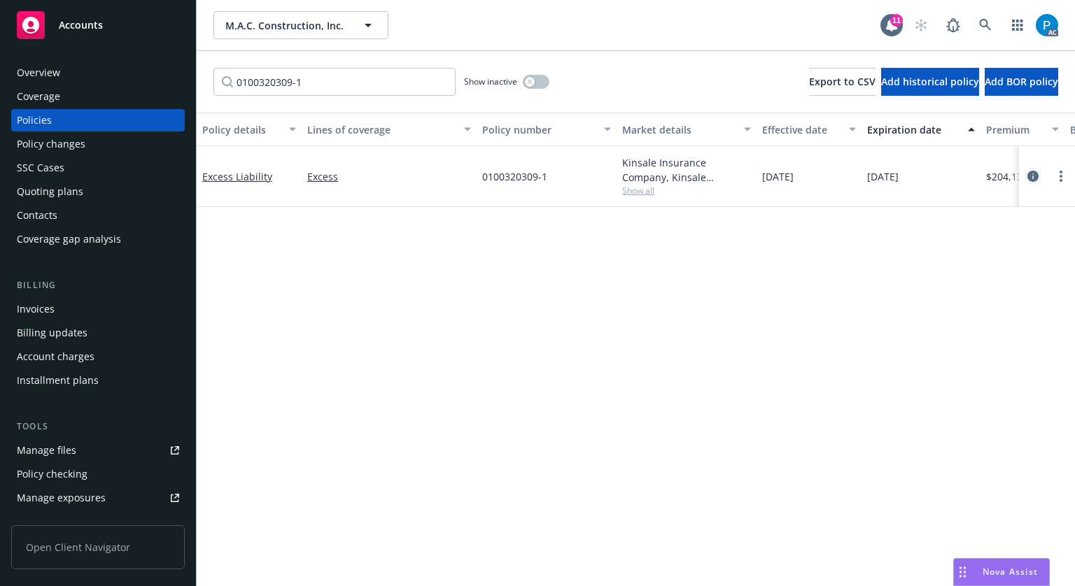
click at [1024, 181] on link "circleInformation" at bounding box center [1032, 176] width 17 height 17
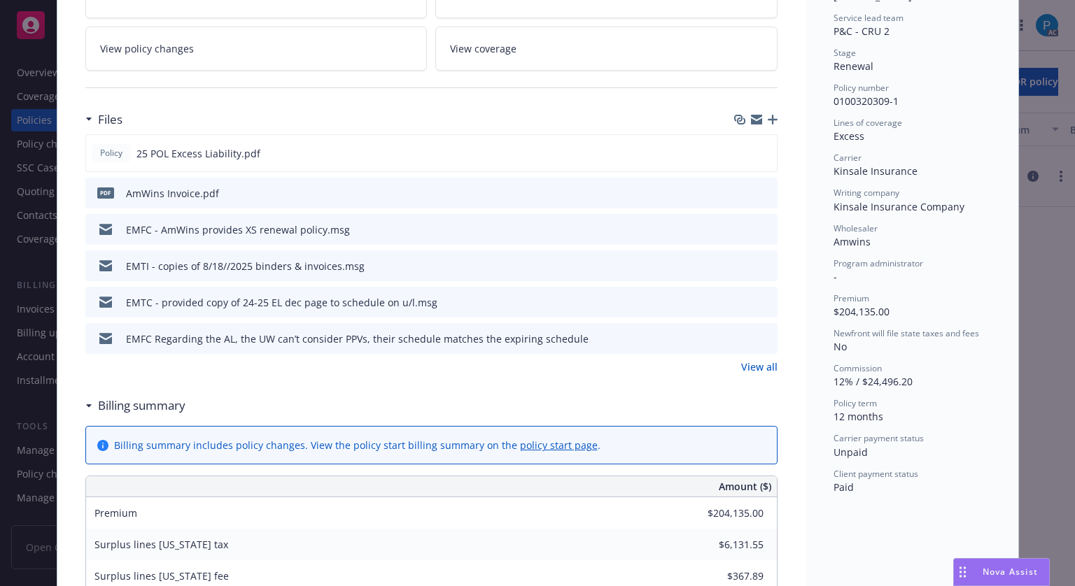
scroll to position [280, 0]
click at [736, 185] on icon "download file" at bounding box center [740, 190] width 11 height 11
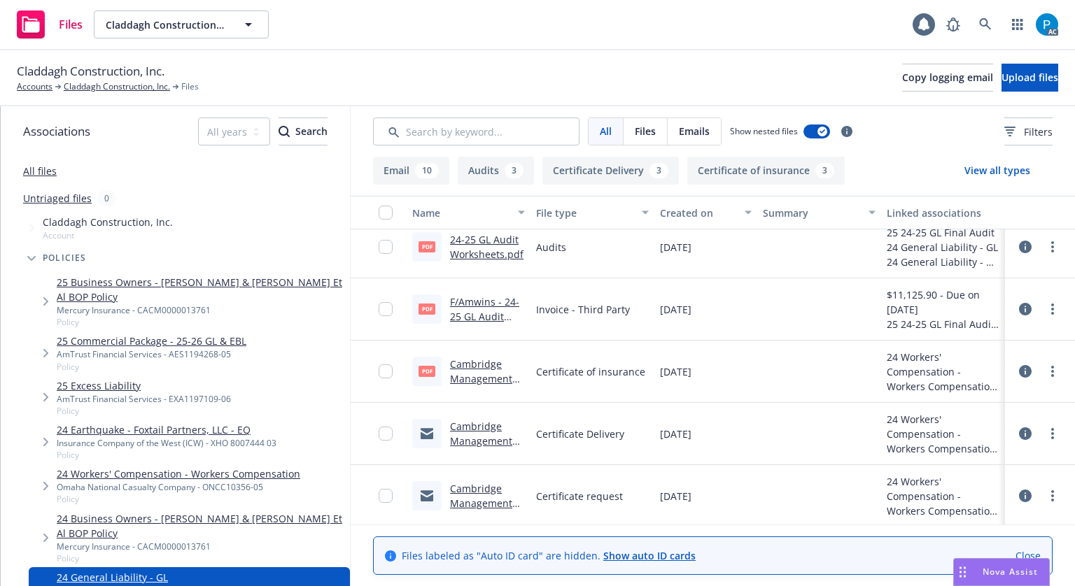
scroll to position [140, 0]
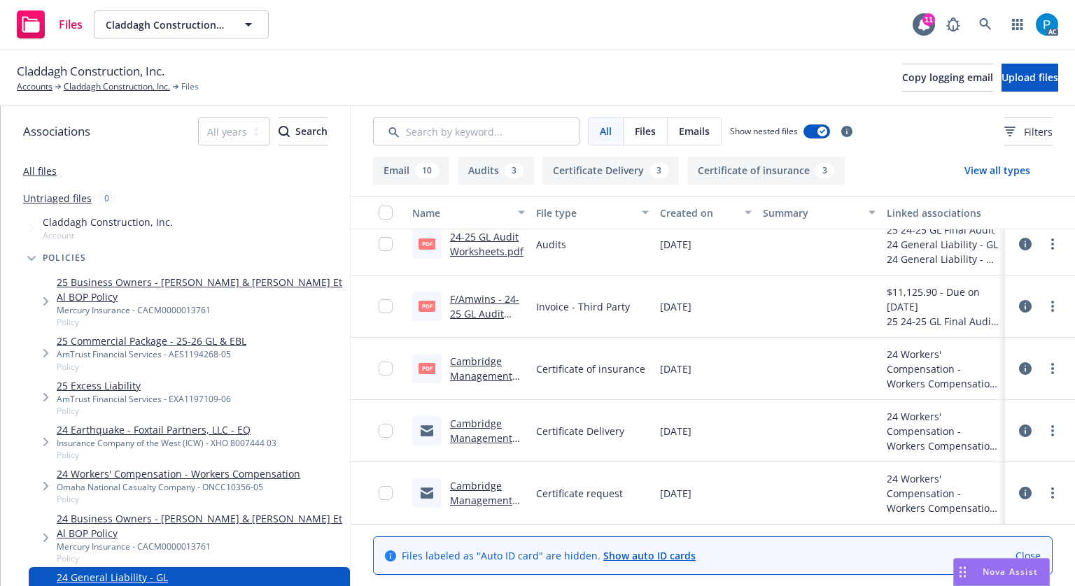
click at [485, 299] on link "F/Amwins - 24-25 GL Audit Invoice .Pdf" at bounding box center [484, 314] width 69 height 43
